Goal: Task Accomplishment & Management: Complete application form

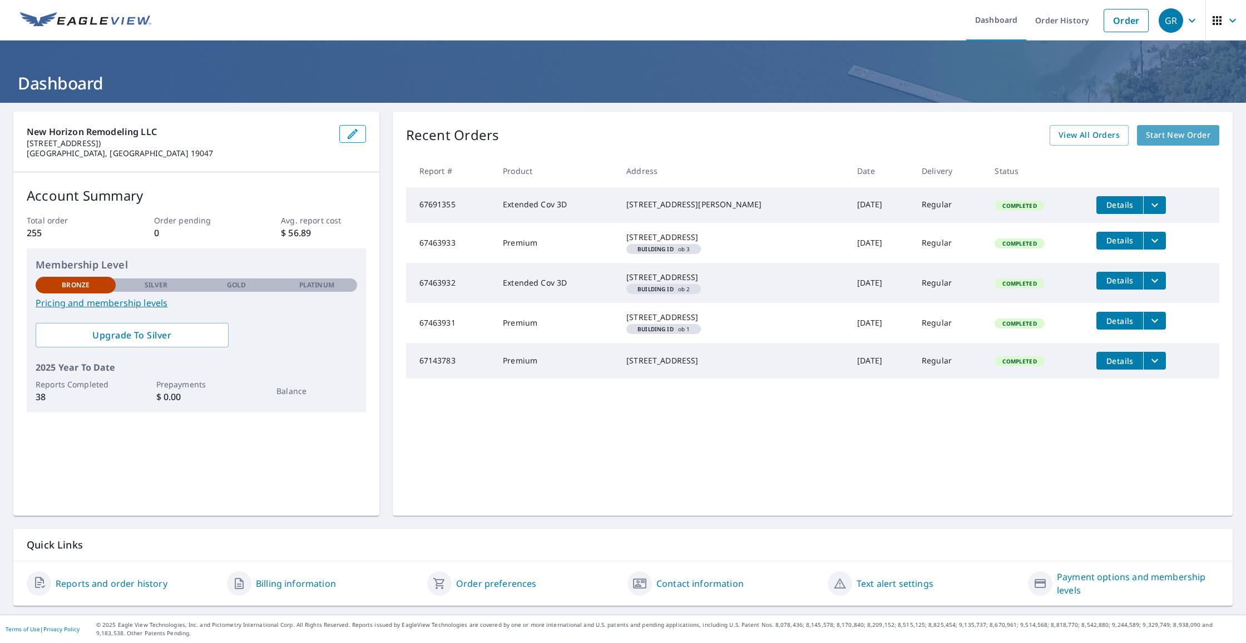
click at [1168, 133] on span "Start New Order" at bounding box center [1177, 135] width 65 height 14
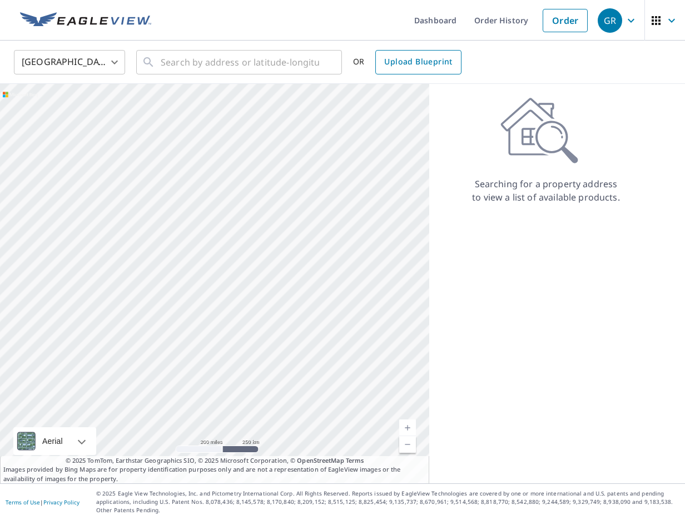
click at [406, 68] on span "Upload Blueprint" at bounding box center [418, 62] width 68 height 14
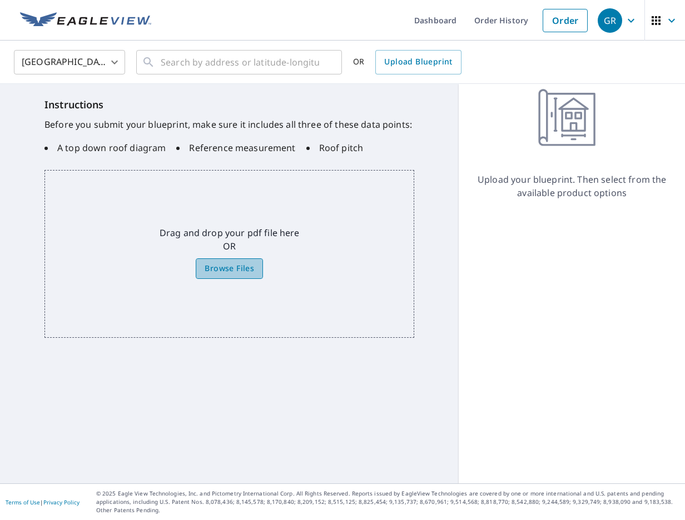
click at [237, 270] on span "Browse Files" at bounding box center [229, 269] width 49 height 14
click at [0, 0] on input "Browse Files" at bounding box center [0, 0] width 0 height 0
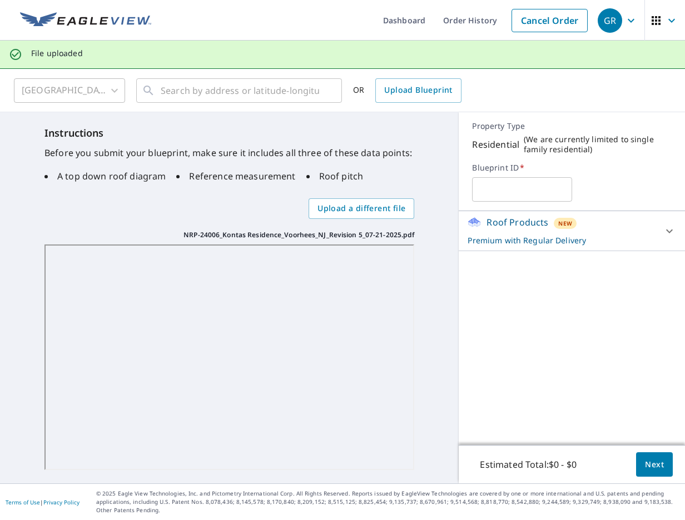
click at [505, 191] on input "text" at bounding box center [522, 189] width 100 height 31
type input "Kontas"
click at [670, 232] on icon at bounding box center [669, 231] width 7 height 4
click at [652, 463] on span "Next" at bounding box center [654, 465] width 19 height 14
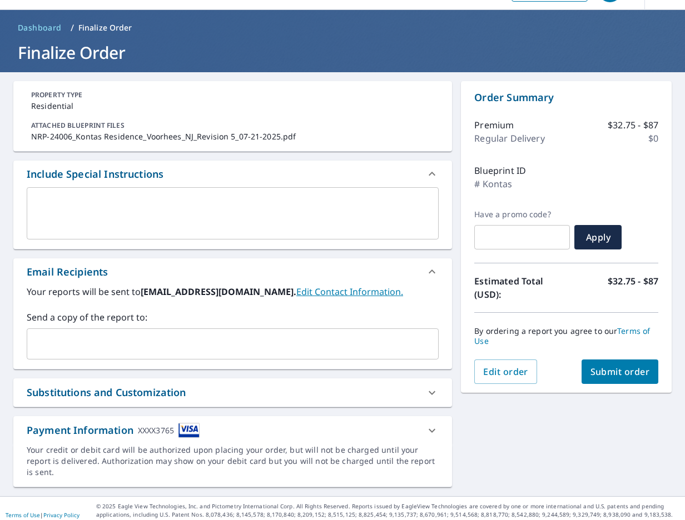
scroll to position [32, 0]
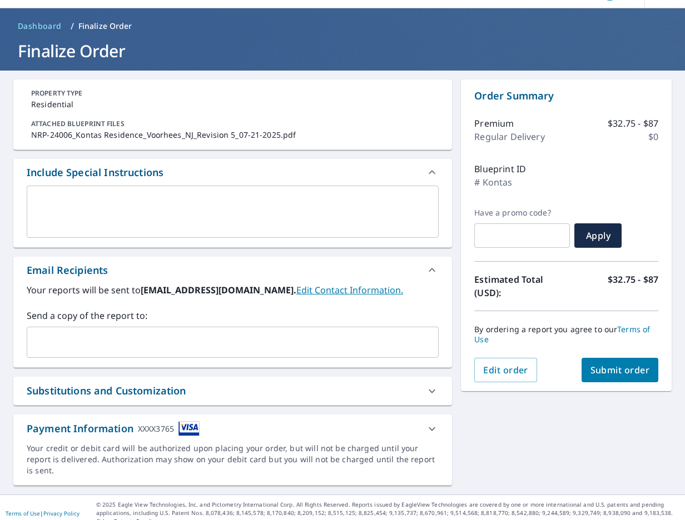
click at [613, 373] on span "Submit order" at bounding box center [620, 370] width 59 height 12
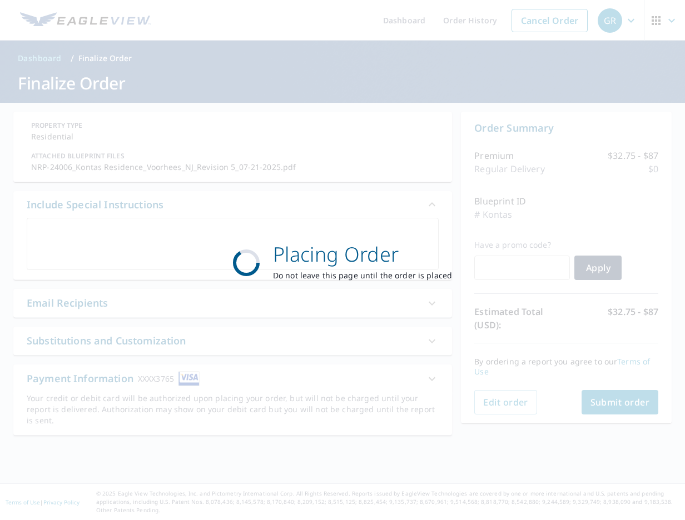
scroll to position [0, 0]
